Goal: Transaction & Acquisition: Purchase product/service

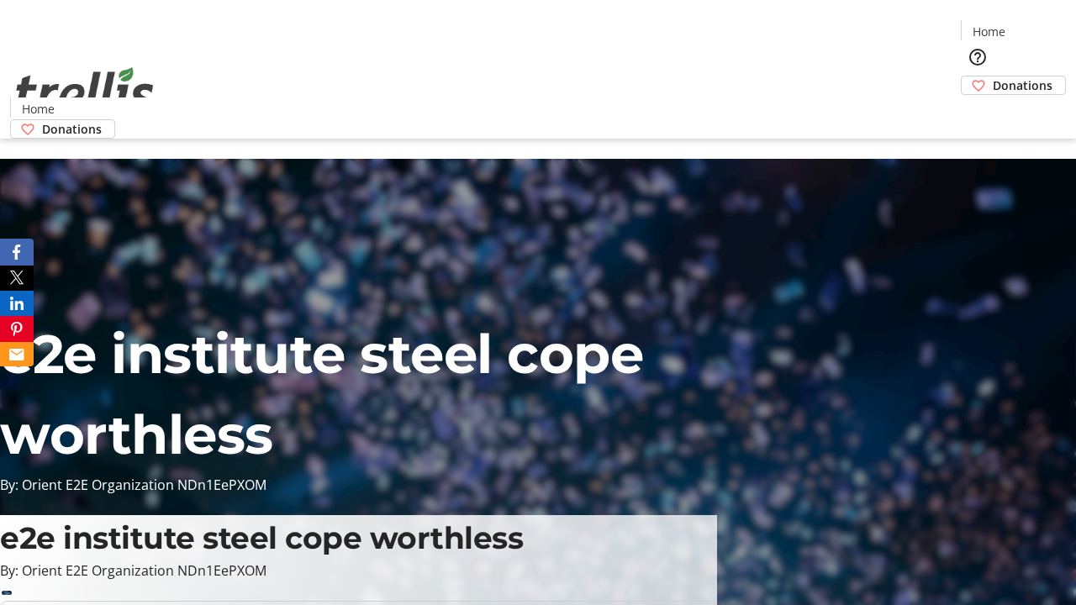
click at [992, 76] on span "Donations" at bounding box center [1022, 85] width 60 height 18
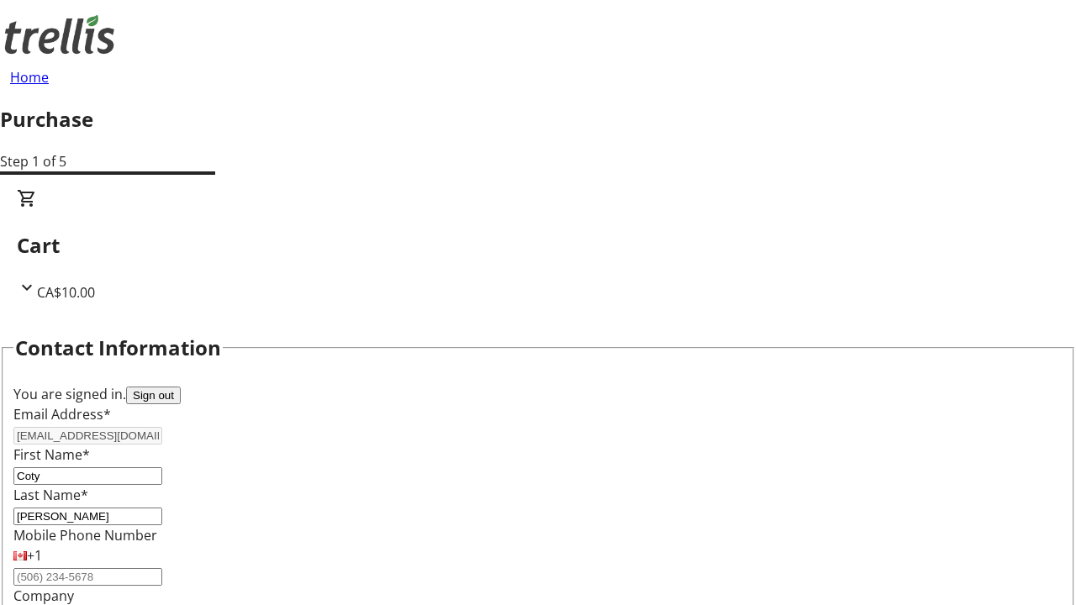
scroll to position [272, 0]
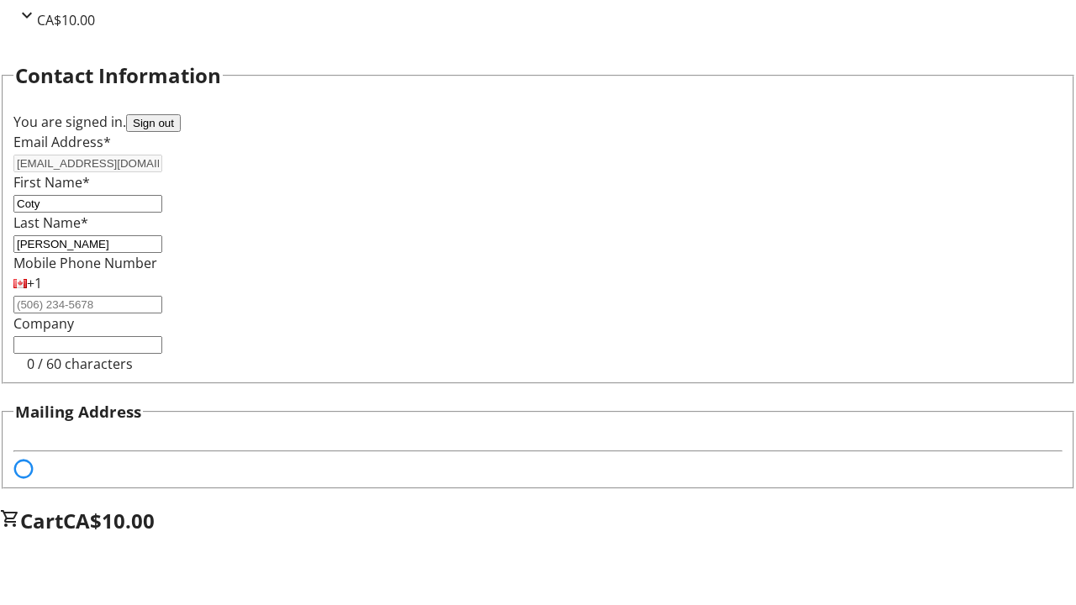
select select "BC"
select select "CA"
